Goal: Task Accomplishment & Management: Use online tool/utility

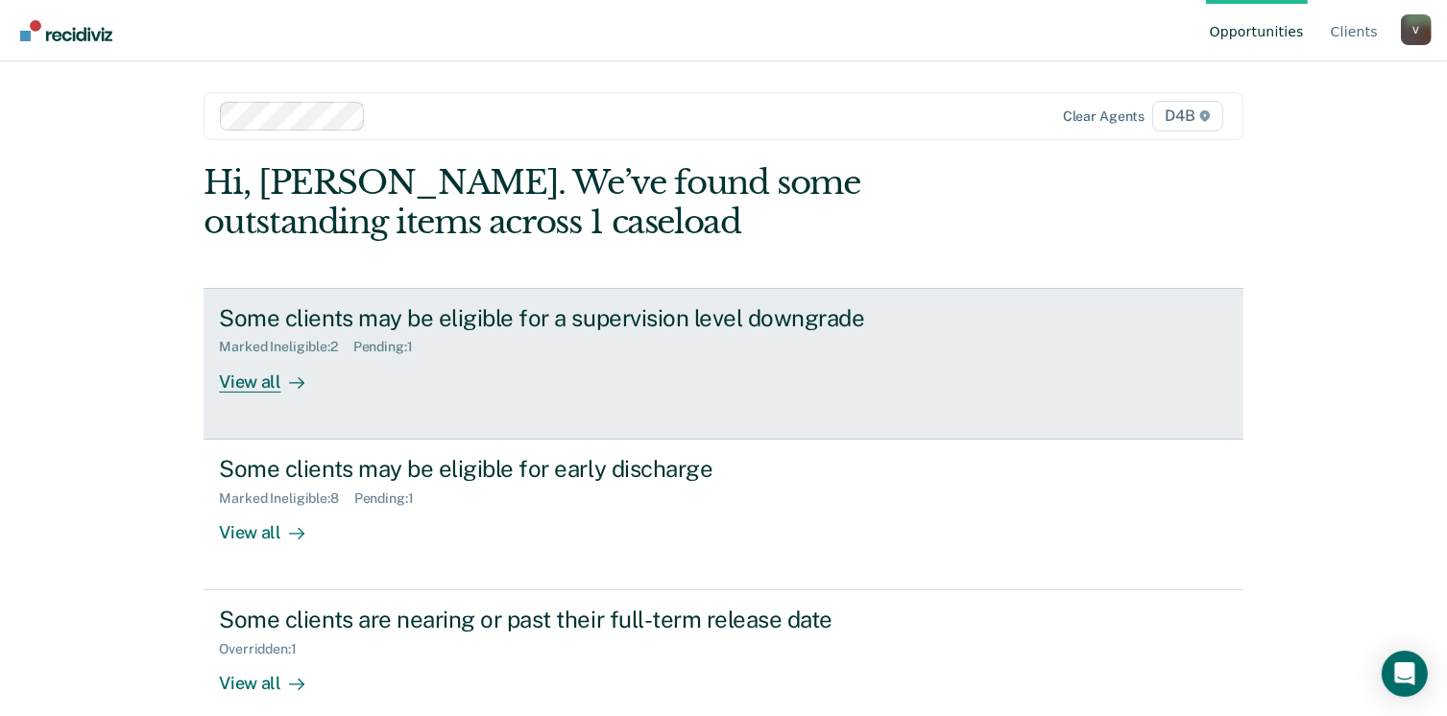
click at [269, 396] on link "Some clients may be eligible for a supervision level downgrade Marked Ineligibl…" at bounding box center [723, 364] width 1039 height 152
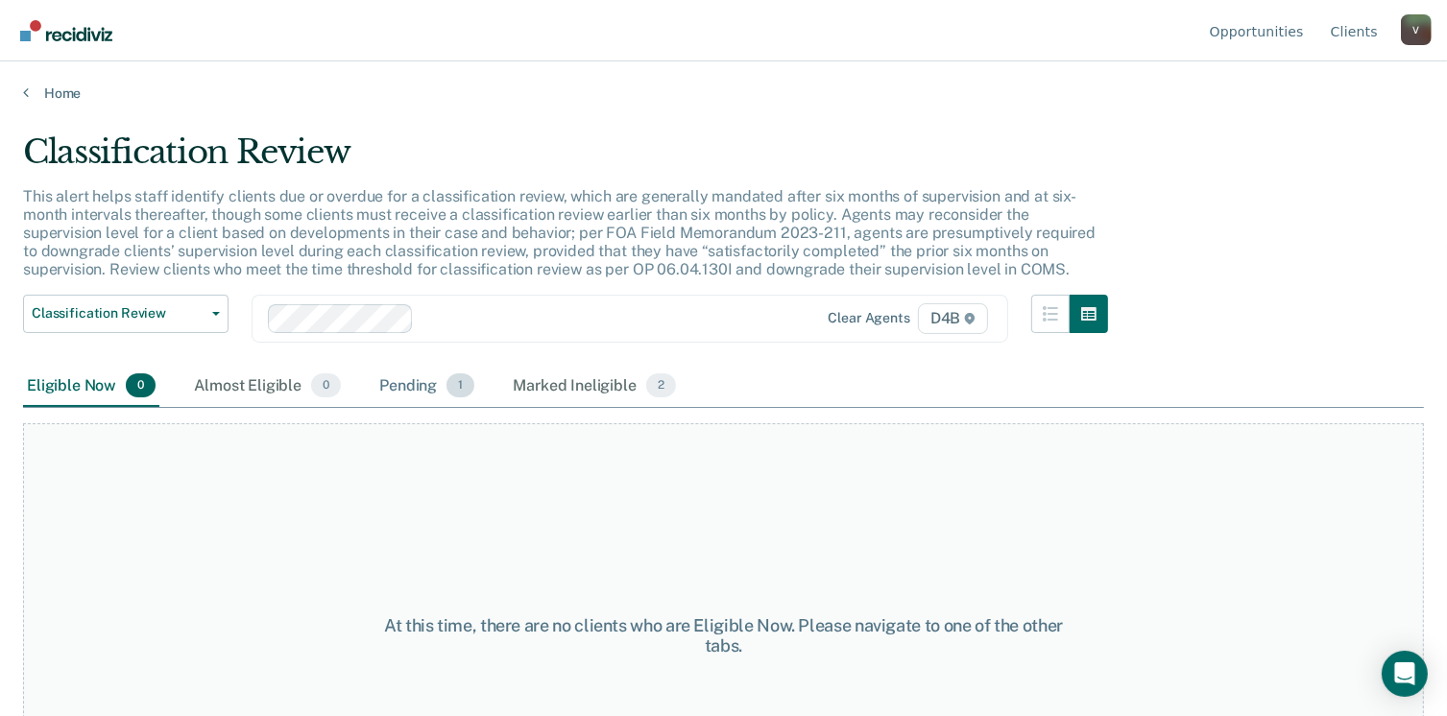
click at [406, 380] on div "Pending 1" at bounding box center [426, 387] width 103 height 42
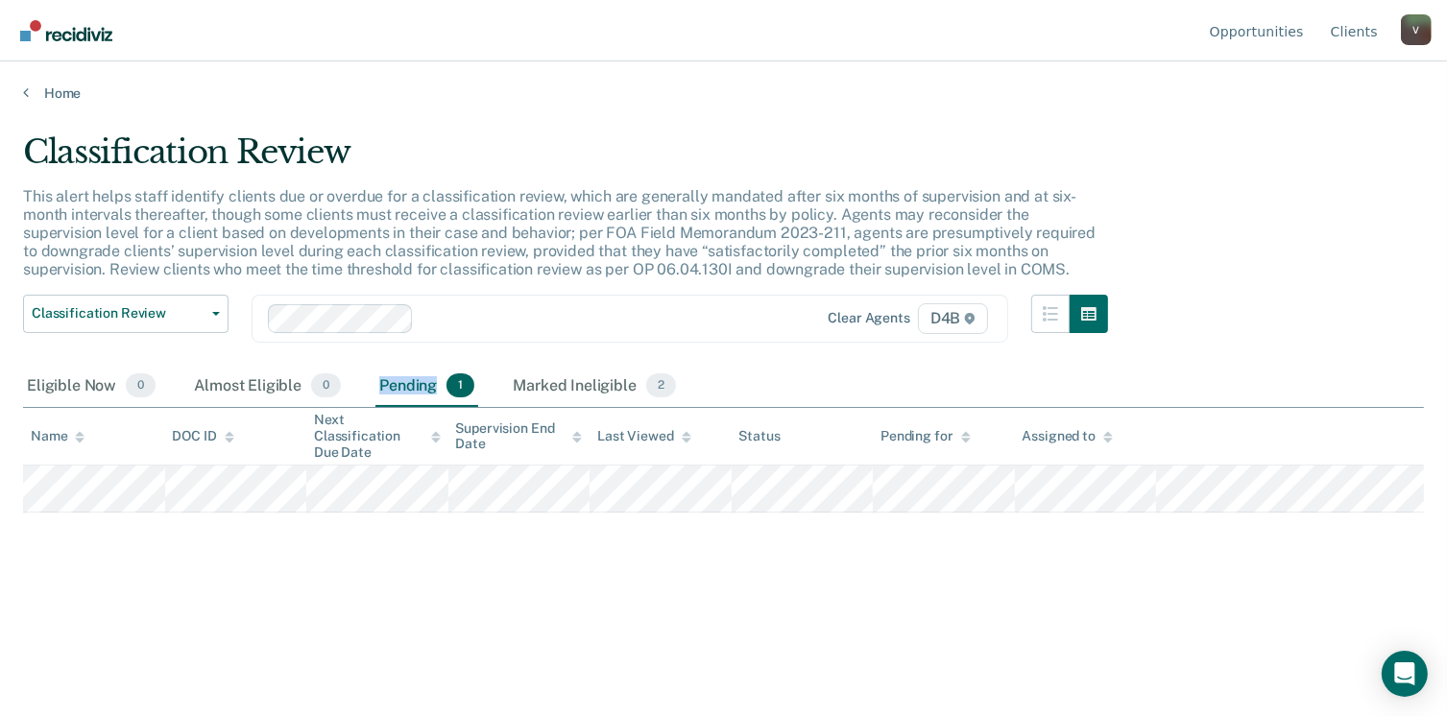
click at [406, 380] on div "Pending 1" at bounding box center [426, 387] width 103 height 42
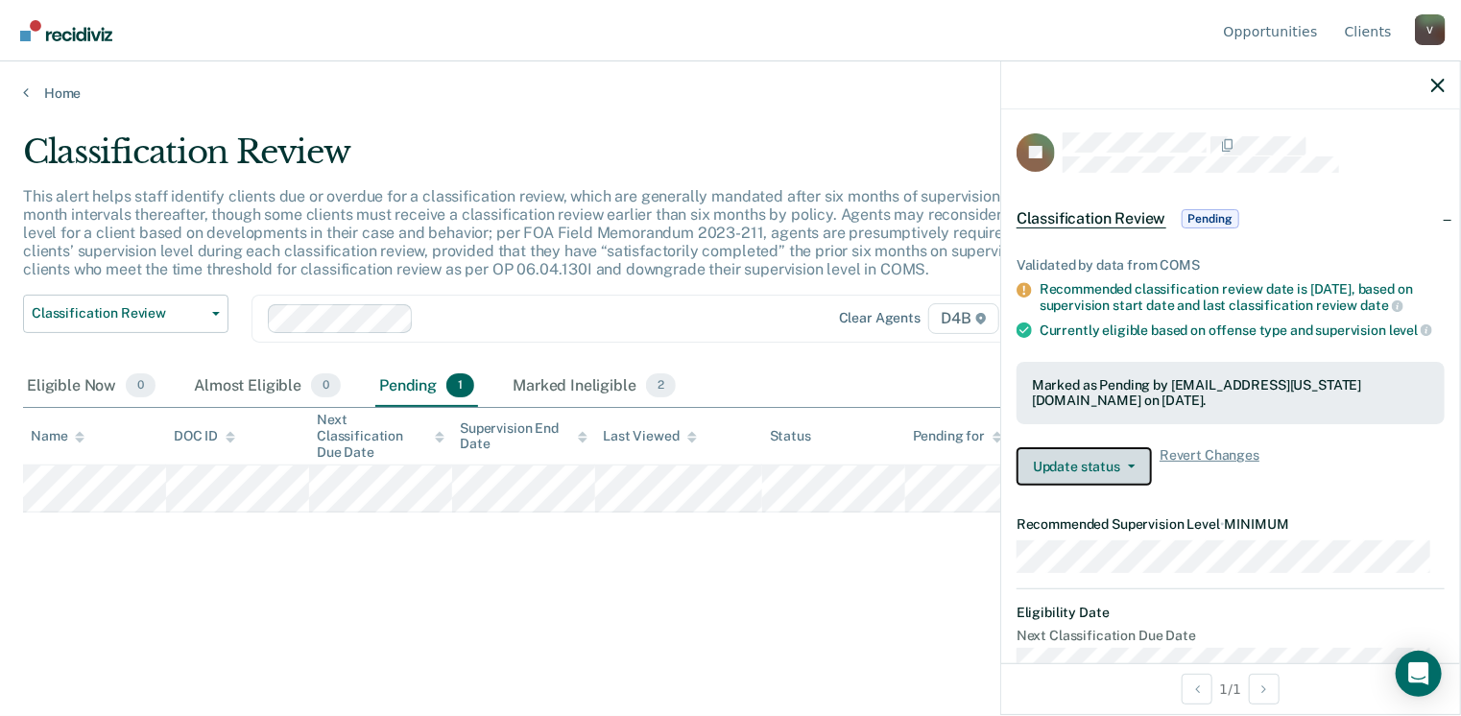
click at [1125, 471] on button "Update status" at bounding box center [1084, 466] width 135 height 38
click at [1444, 95] on div at bounding box center [1230, 85] width 459 height 48
click at [1436, 87] on icon "button" at bounding box center [1438, 85] width 13 height 13
